Goal: Task Accomplishment & Management: Use online tool/utility

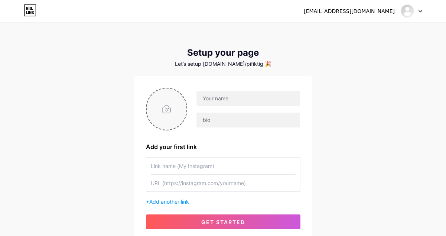
click at [175, 118] on input "file" at bounding box center [167, 108] width 40 height 41
type input "C:\fakepath\Gunadarma-Logo.jpeg"
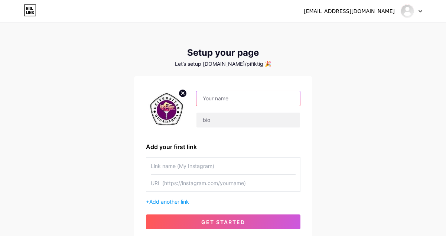
click at [230, 97] on input "text" at bounding box center [248, 98] width 103 height 15
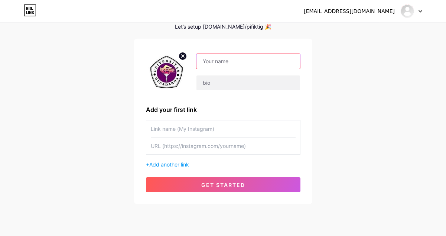
scroll to position [38, 0]
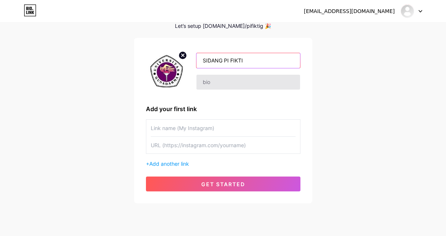
type input "SIDANG PI FIKTI"
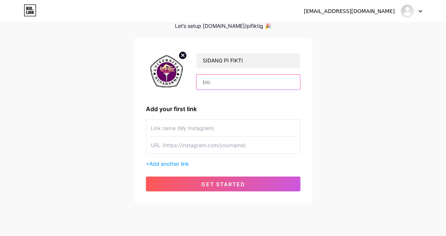
click at [218, 87] on input "text" at bounding box center [248, 82] width 103 height 15
type input "L"
type input "Link Untuk Peserta Sidang PI Fakultas Ilmu Komputer dan Teknologi Informasi, Pr…"
click at [194, 126] on input "text" at bounding box center [223, 128] width 145 height 17
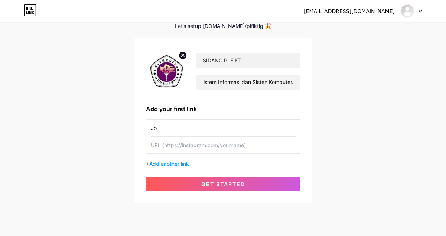
type input "J"
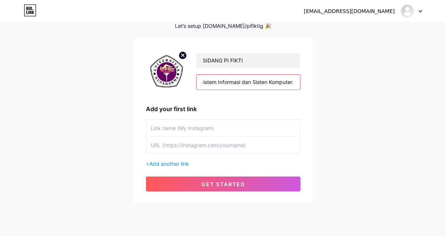
click at [244, 78] on input "Link Untuk Peserta Sidang PI Fakultas Ilmu Komputer dan Teknologi Informasi, Pr…" at bounding box center [248, 82] width 103 height 15
type input "Joint WAGroup Peserta sesuai [PERSON_NAME]. KECUALI, Angkatan 2018, 2019, 2020 …"
click at [223, 131] on input "text" at bounding box center [223, 128] width 145 height 17
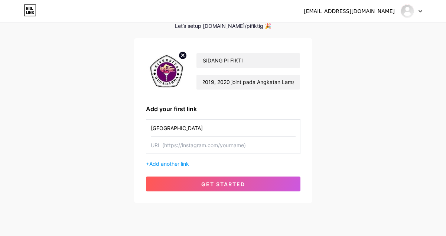
type input "[GEOGRAPHIC_DATA]"
click at [172, 145] on input "text" at bounding box center [223, 145] width 145 height 17
paste input "[URL][DOMAIN_NAME]"
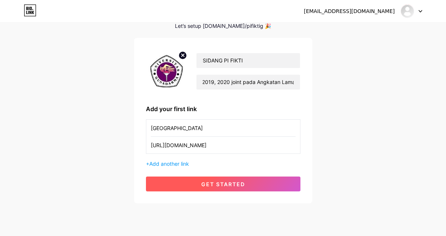
type input "[URL][DOMAIN_NAME]"
click at [216, 183] on span "get started" at bounding box center [223, 184] width 44 height 6
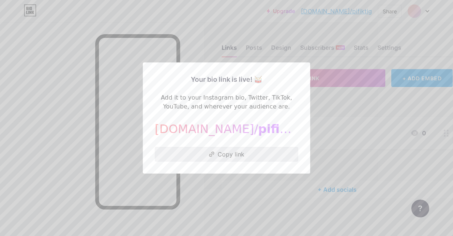
click at [232, 152] on button "Copy link" at bounding box center [226, 154] width 143 height 15
click at [225, 153] on button "Copy link" at bounding box center [226, 154] width 143 height 15
click at [358, 101] on div at bounding box center [226, 118] width 453 height 236
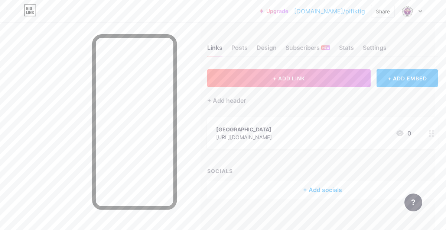
scroll to position [0, 37]
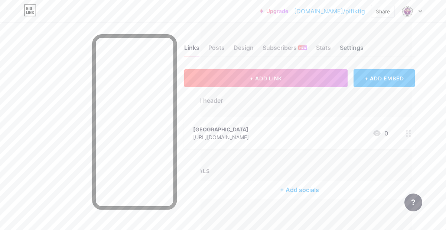
click at [353, 49] on div "Settings" at bounding box center [352, 49] width 24 height 13
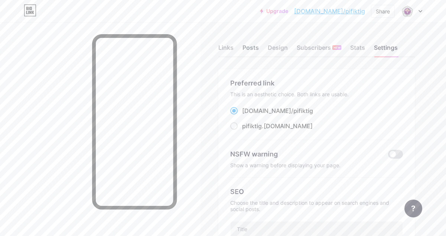
click at [256, 49] on div "Posts" at bounding box center [251, 49] width 16 height 13
click at [275, 47] on div "Design" at bounding box center [278, 49] width 20 height 13
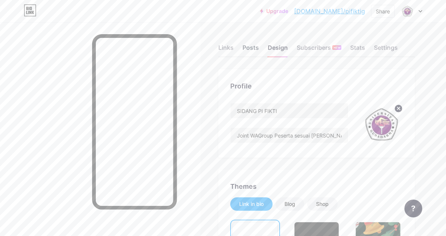
click at [255, 52] on div "Posts" at bounding box center [251, 49] width 16 height 13
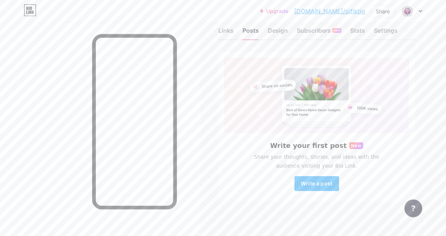
scroll to position [19, 0]
click at [418, 10] on div at bounding box center [412, 10] width 22 height 13
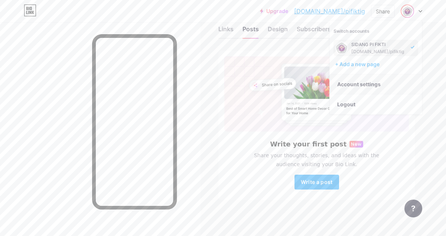
click at [365, 91] on link "Account settings" at bounding box center [376, 84] width 92 height 20
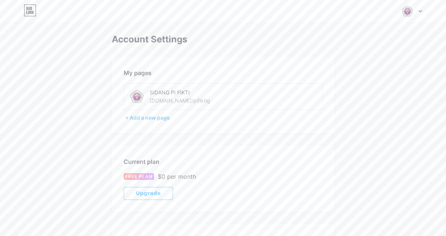
click at [171, 95] on div "SIDANG PI FIKTI" at bounding box center [200, 92] width 101 height 8
click at [147, 119] on div "+ Add a new page" at bounding box center [224, 117] width 198 height 7
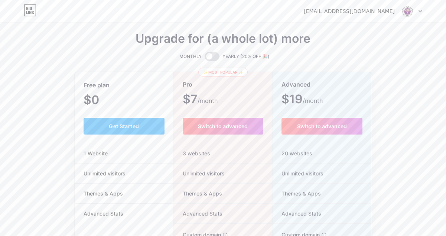
click at [409, 11] on img at bounding box center [408, 11] width 14 height 14
click at [361, 30] on link "Dashboard" at bounding box center [376, 30] width 92 height 20
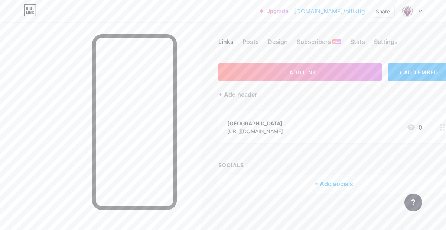
scroll to position [6, 37]
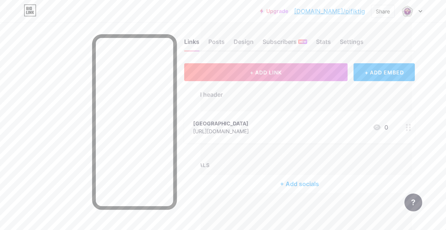
click at [410, 130] on circle at bounding box center [411, 130] width 2 height 2
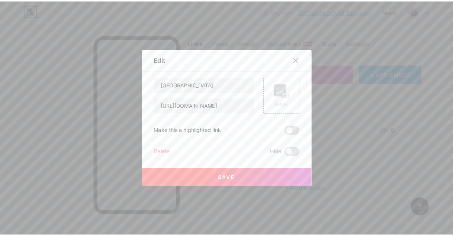
scroll to position [0, 31]
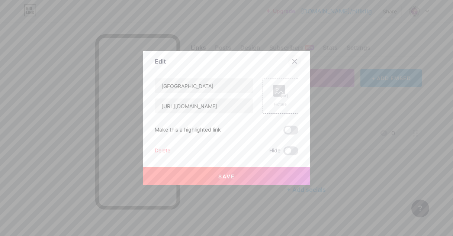
click at [297, 58] on div at bounding box center [299, 61] width 22 height 13
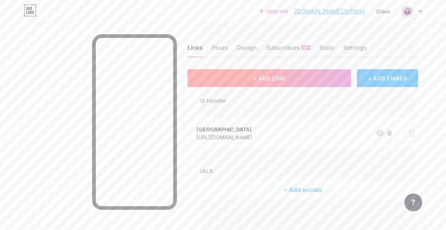
click at [288, 74] on button "+ ADD LINK" at bounding box center [270, 78] width 164 height 18
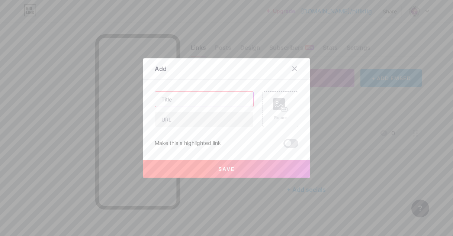
click at [180, 104] on input "text" at bounding box center [204, 99] width 98 height 15
type input "DEPOK"
click at [183, 119] on input "text" at bounding box center [204, 119] width 98 height 15
paste input "[URL][DOMAIN_NAME]"
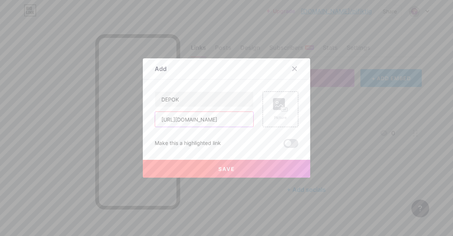
type input "[URL][DOMAIN_NAME]"
click at [177, 161] on button "Save" at bounding box center [226, 169] width 167 height 18
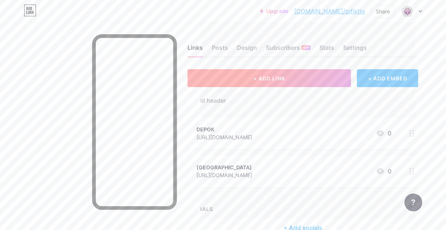
click at [297, 78] on button "+ ADD LINK" at bounding box center [270, 78] width 164 height 18
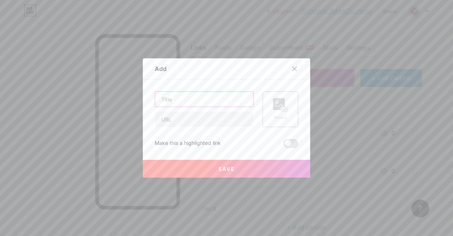
click at [216, 97] on input "text" at bounding box center [204, 99] width 98 height 15
type input "KARAWACI"
click at [197, 117] on input "text" at bounding box center [204, 119] width 98 height 15
paste input "[URL][DOMAIN_NAME]"
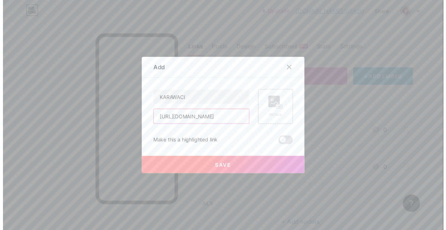
scroll to position [0, 97]
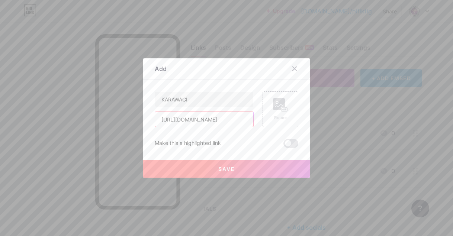
type input "[URL][DOMAIN_NAME]"
click at [198, 169] on button "Save" at bounding box center [226, 169] width 167 height 18
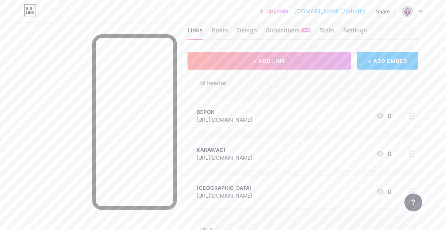
scroll to position [38, 31]
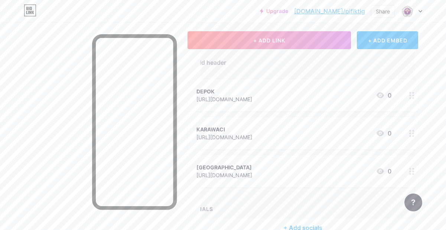
click at [411, 173] on circle at bounding box center [411, 174] width 2 height 2
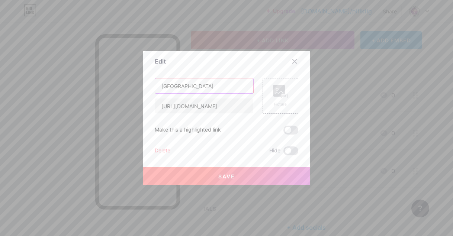
drag, startPoint x: 199, startPoint y: 84, endPoint x: -3, endPoint y: 63, distance: 203.4
click at [155, 78] on input "[GEOGRAPHIC_DATA]" at bounding box center [204, 85] width 98 height 15
type input "KALIMALANG"
click at [209, 175] on button "Save" at bounding box center [226, 176] width 167 height 18
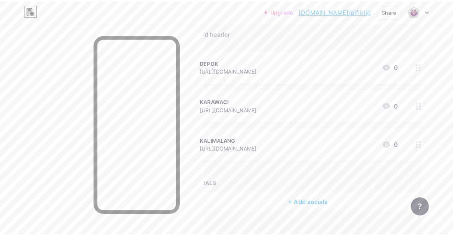
scroll to position [0, 31]
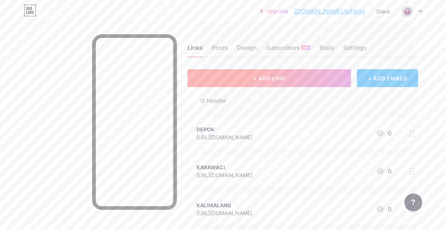
click at [264, 77] on span "+ ADD LINK" at bounding box center [270, 78] width 32 height 6
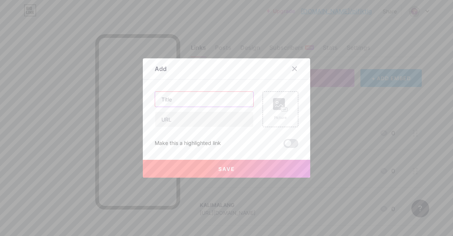
click at [219, 103] on input "text" at bounding box center [204, 99] width 98 height 15
type input "SALEMBA"
click at [179, 121] on input "text" at bounding box center [204, 119] width 98 height 15
paste input "[URL][DOMAIN_NAME]"
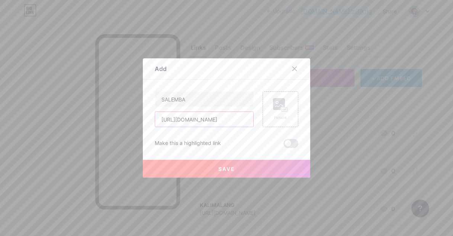
type input "[URL][DOMAIN_NAME]"
click at [194, 165] on button "Save" at bounding box center [226, 169] width 167 height 18
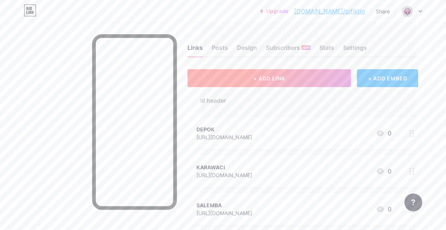
click at [272, 75] on span "+ ADD LINK" at bounding box center [270, 78] width 32 height 6
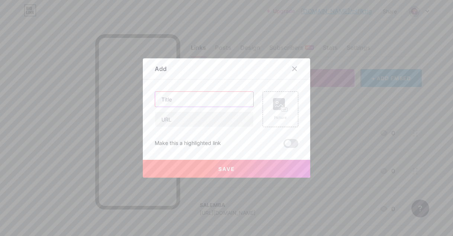
click at [190, 101] on input "text" at bounding box center [204, 99] width 98 height 15
type input "CENGKARENG"
click at [203, 119] on input "text" at bounding box center [204, 119] width 98 height 15
paste input "[URL][DOMAIN_NAME]"
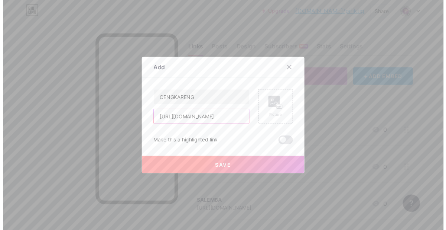
scroll to position [0, 80]
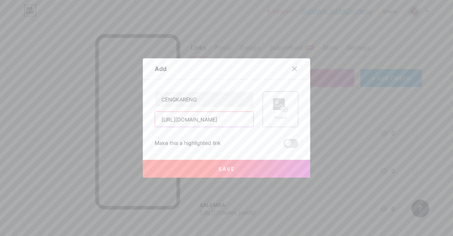
type input "[URL][DOMAIN_NAME]"
click at [196, 169] on button "Save" at bounding box center [226, 169] width 167 height 18
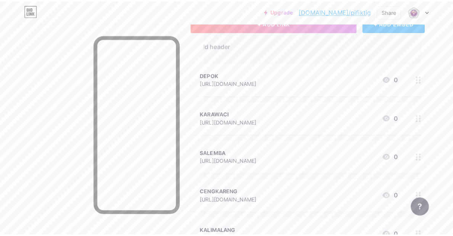
scroll to position [43, 31]
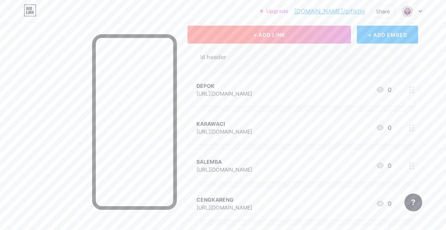
click at [317, 33] on button "+ ADD LINK" at bounding box center [270, 35] width 164 height 18
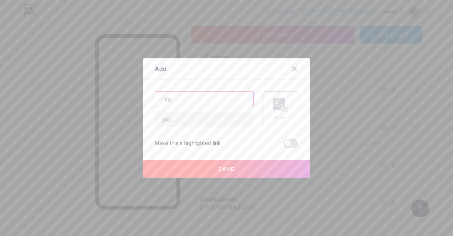
click at [198, 104] on input "text" at bounding box center [204, 99] width 98 height 15
type input "ANGKATAN 2018,2019,2020 (Semua Domisili)"
click at [225, 119] on input "text" at bounding box center [204, 119] width 98 height 15
paste input "[URL][DOMAIN_NAME]"
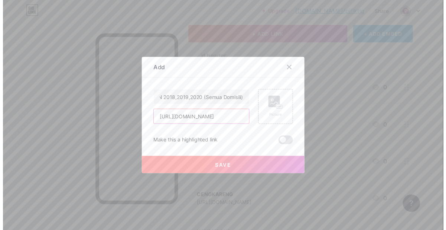
scroll to position [0, 83]
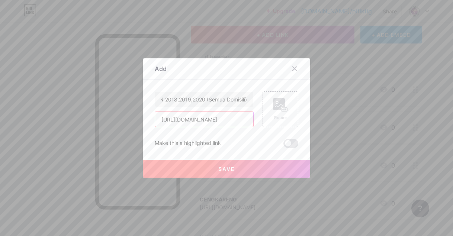
type input "[URL][DOMAIN_NAME]"
click at [210, 165] on button "Save" at bounding box center [226, 169] width 167 height 18
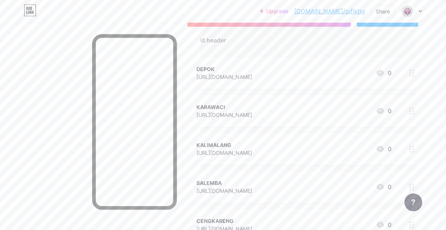
scroll to position [43, 31]
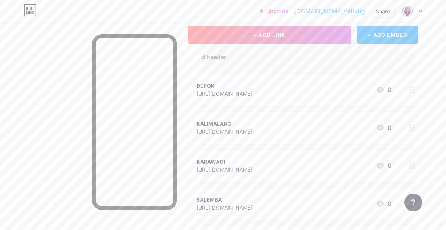
click at [440, 121] on div "Links Posts Design Subscribers NEW Stats Settings + ADD LINK + ADD EMBED + Add …" at bounding box center [209, 180] width 481 height 403
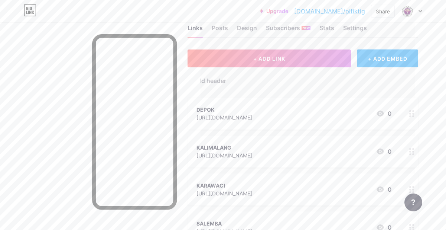
scroll to position [0, 31]
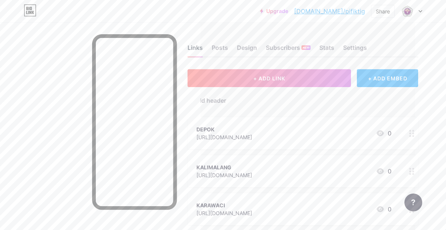
click at [201, 52] on div "Links" at bounding box center [195, 49] width 15 height 13
click at [383, 8] on div "Share" at bounding box center [383, 11] width 14 height 8
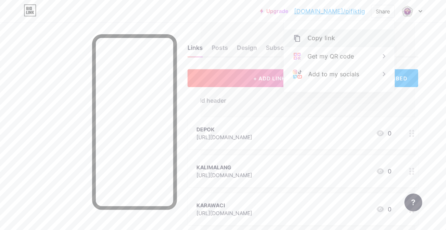
click at [347, 33] on div "Copy link" at bounding box center [339, 38] width 111 height 18
click at [430, 55] on div "Links Posts Design Subscribers NEW Stats Settings + ADD LINK + ADD EMBED + Add …" at bounding box center [209, 223] width 481 height 403
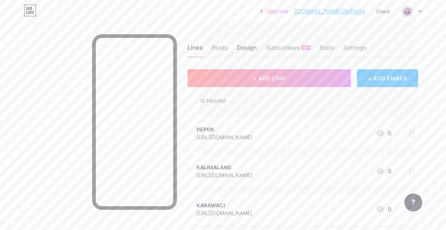
click at [251, 48] on div "Design" at bounding box center [247, 49] width 20 height 13
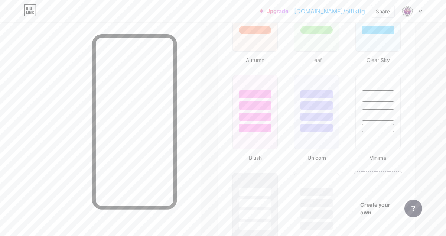
scroll to position [720, 0]
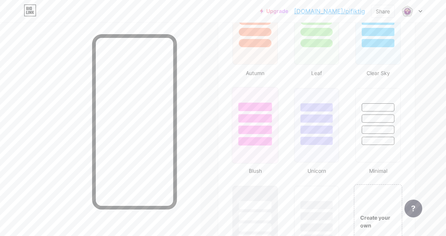
click at [248, 114] on div at bounding box center [255, 118] width 33 height 9
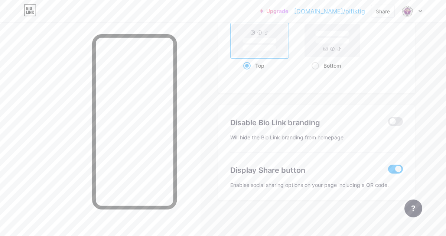
scroll to position [1027, 0]
click at [395, 165] on span at bounding box center [395, 167] width 15 height 9
click at [388, 169] on input "checkbox" at bounding box center [388, 169] width 0 height 0
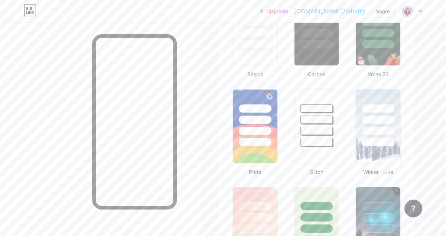
scroll to position [79, 0]
